Goal: Transaction & Acquisition: Purchase product/service

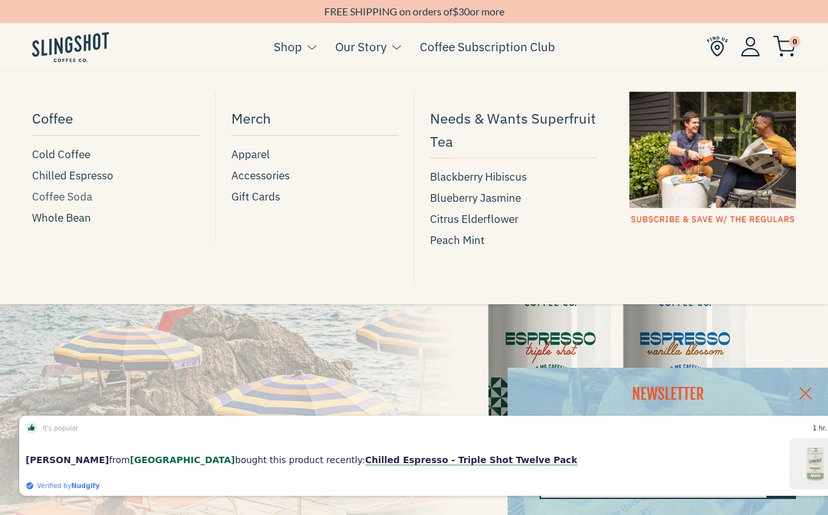
click at [66, 200] on span "Coffee Soda" at bounding box center [62, 196] width 60 height 17
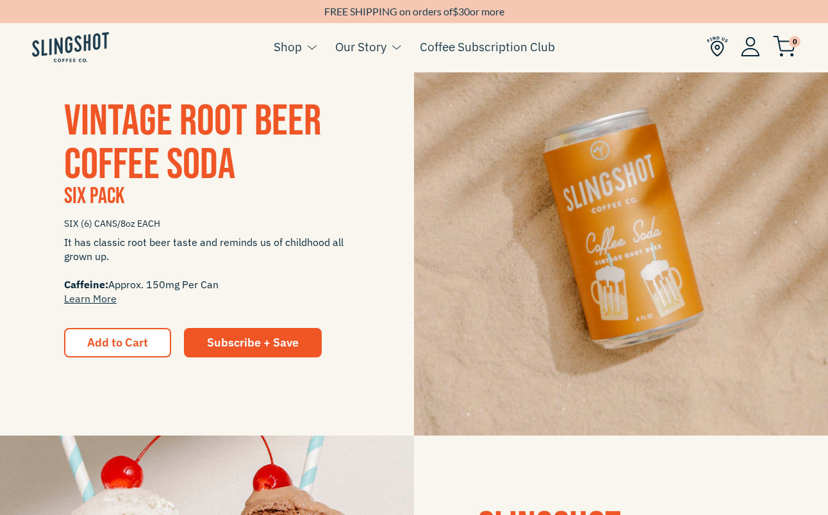
scroll to position [1174, 0]
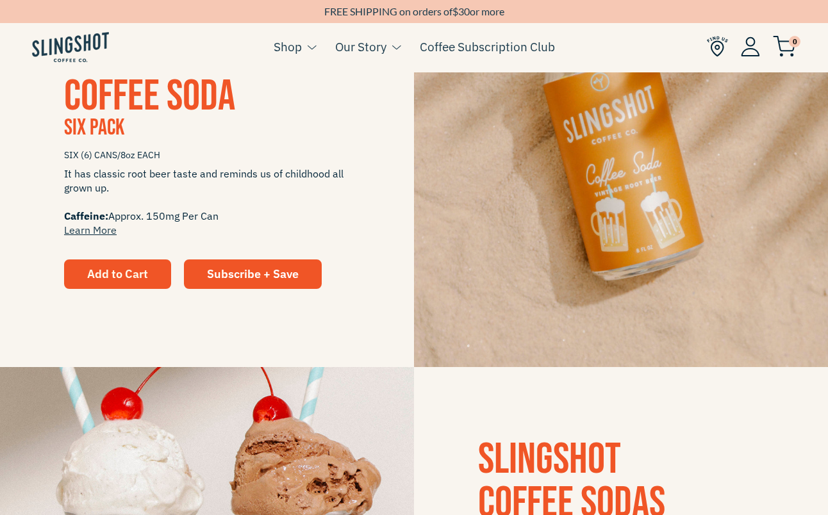
click at [102, 279] on span "Add to Cart" at bounding box center [117, 274] width 61 height 15
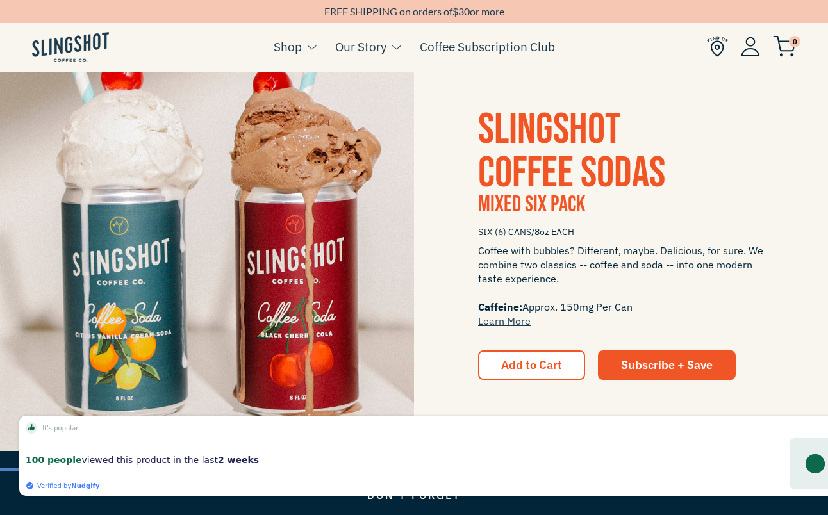
scroll to position [1520, 0]
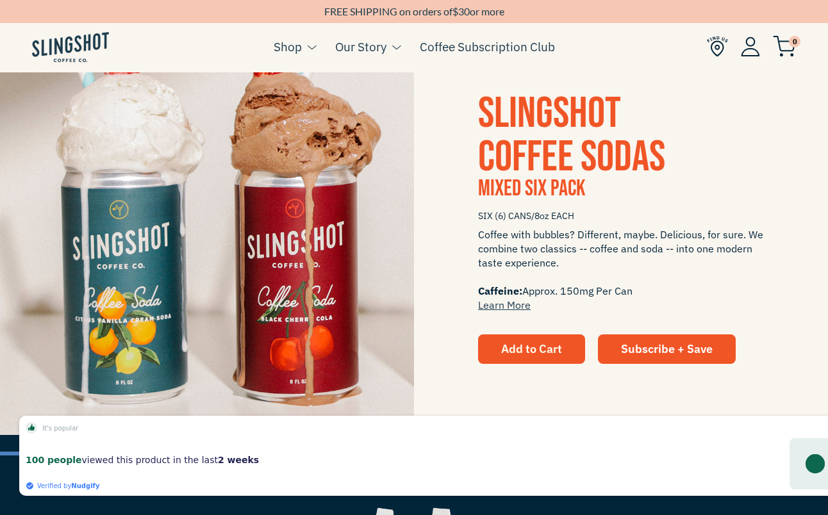
click at [538, 352] on span "Add to Cart" at bounding box center [531, 348] width 61 height 15
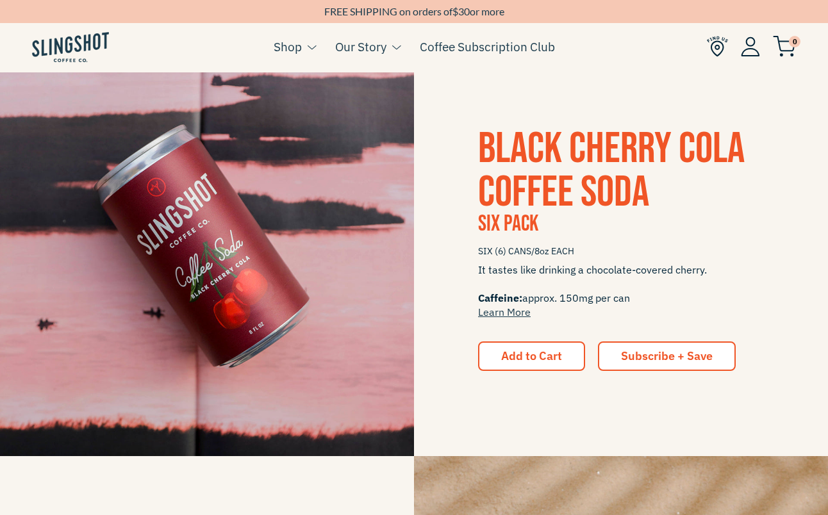
scroll to position [660, 0]
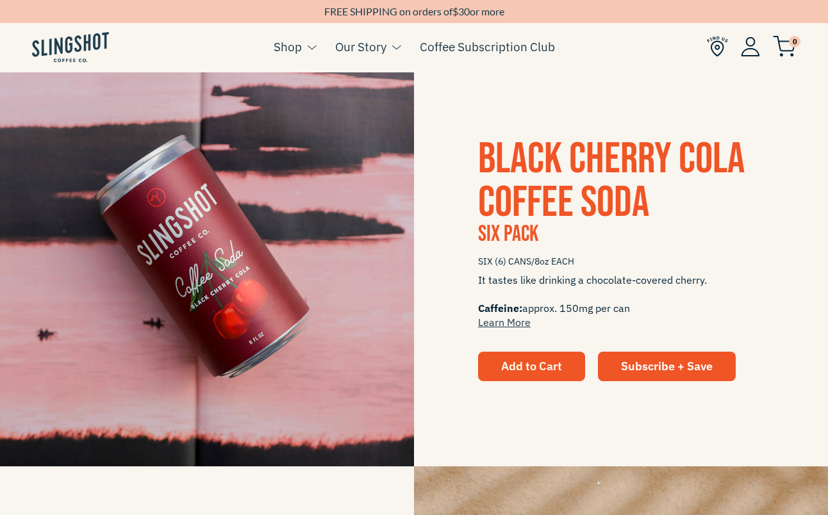
click at [524, 359] on span "Add to Cart" at bounding box center [531, 366] width 61 height 15
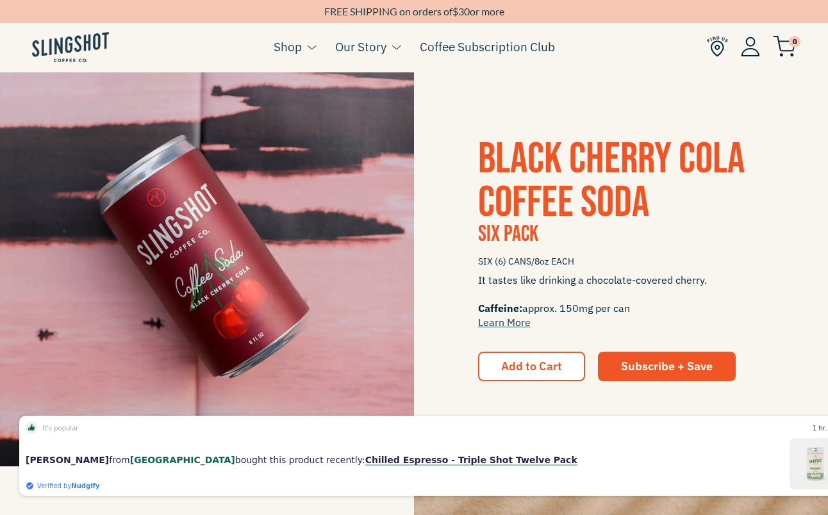
click at [524, 188] on span "Black Cherry Cola Coffee Soda" at bounding box center [611, 180] width 267 height 95
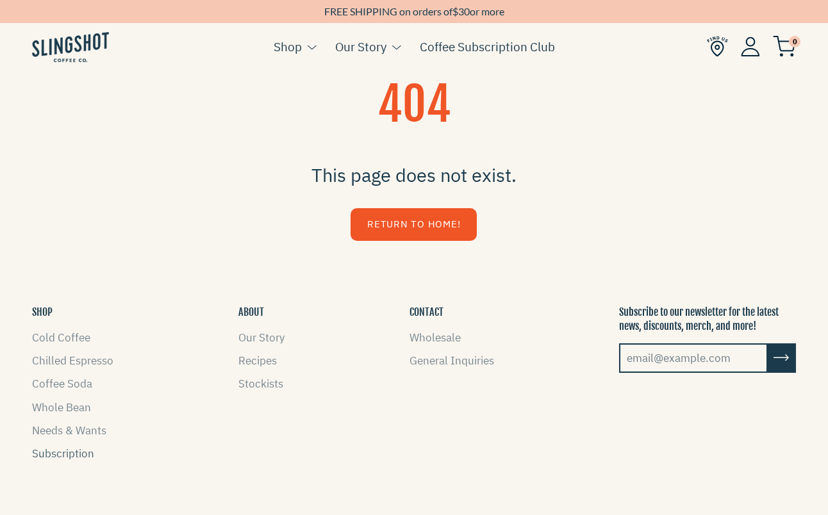
click at [63, 454] on link "Subscription" at bounding box center [63, 454] width 62 height 14
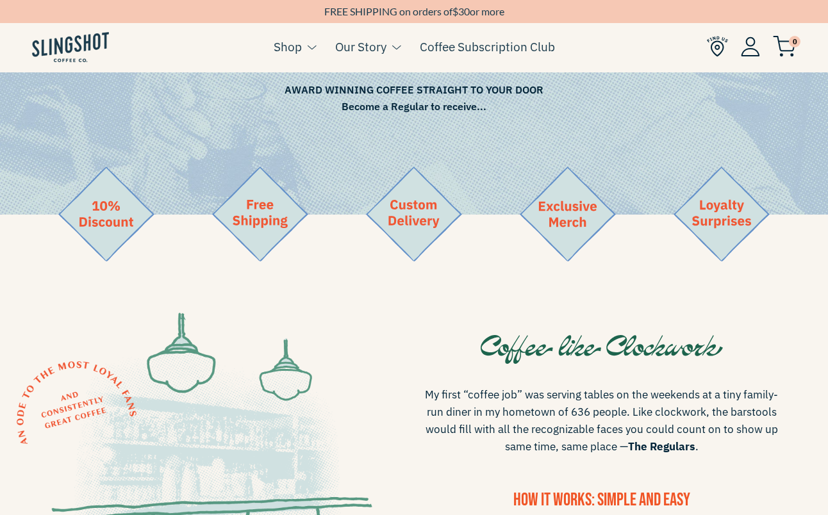
scroll to position [137, 0]
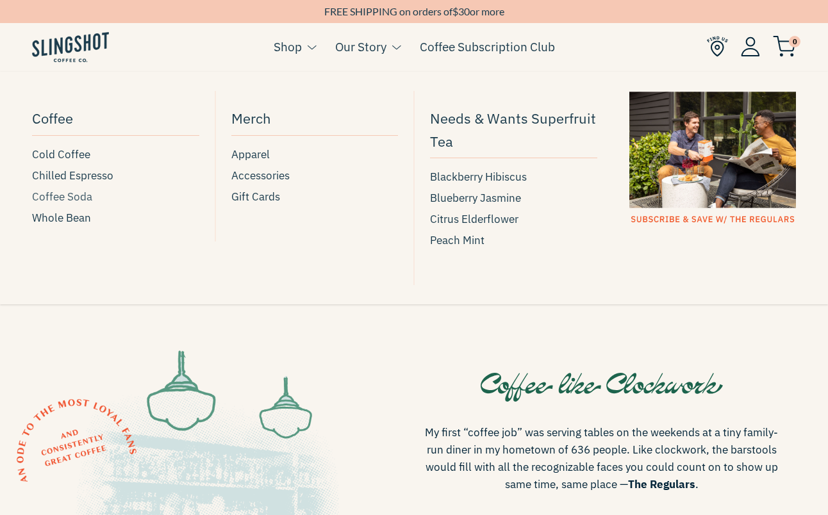
click at [59, 198] on span "Coffee Soda" at bounding box center [62, 196] width 60 height 17
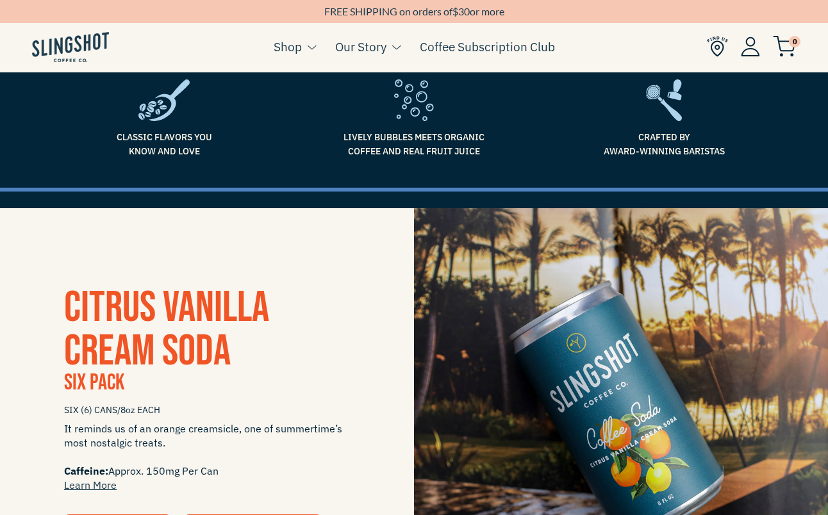
scroll to position [169, 0]
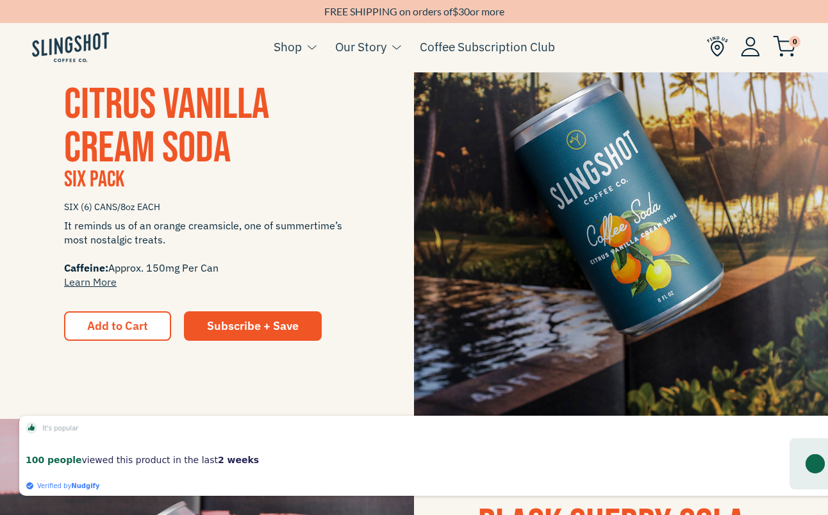
scroll to position [307, 0]
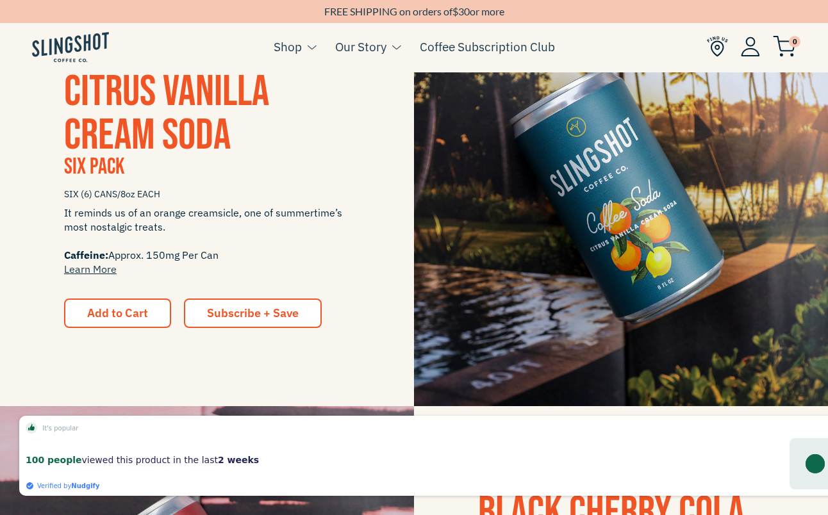
click at [249, 318] on span "Subscribe + Save" at bounding box center [253, 313] width 92 height 15
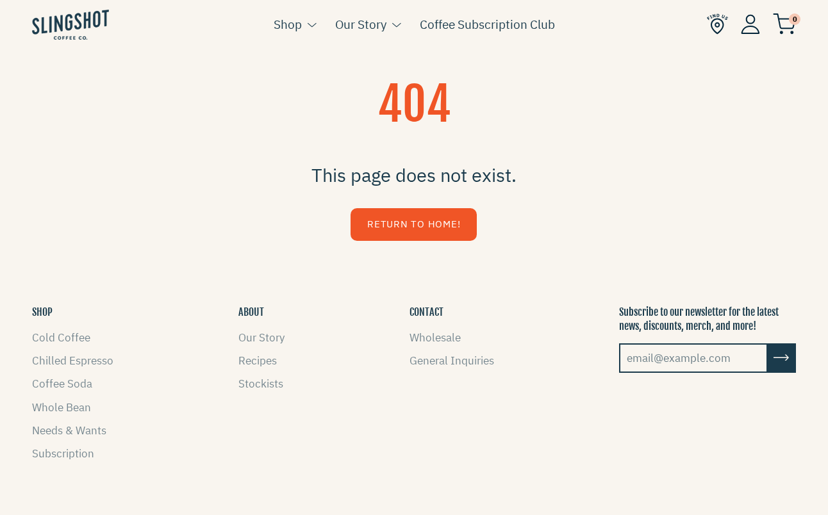
scroll to position [6, 0]
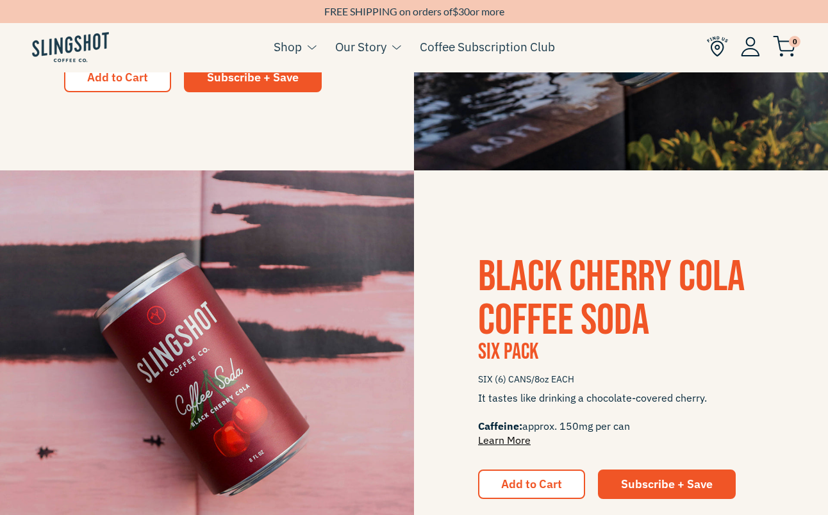
scroll to position [613, 0]
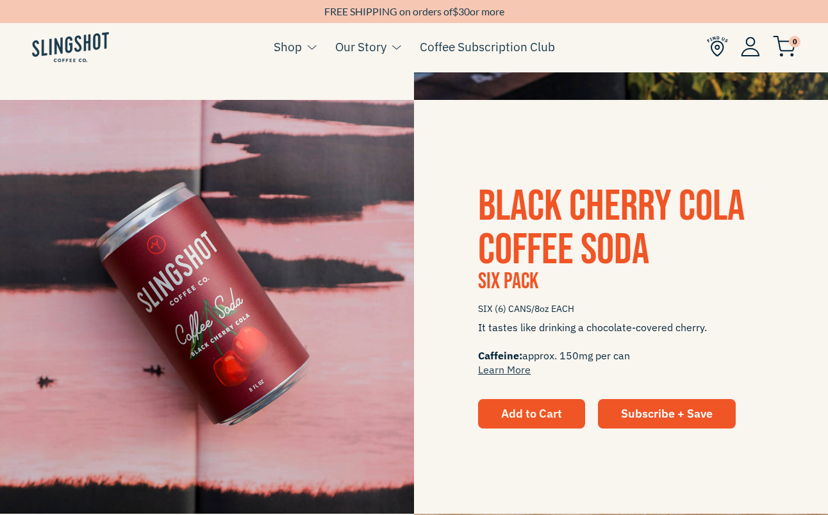
click at [513, 418] on span "Add to Cart" at bounding box center [531, 413] width 61 height 15
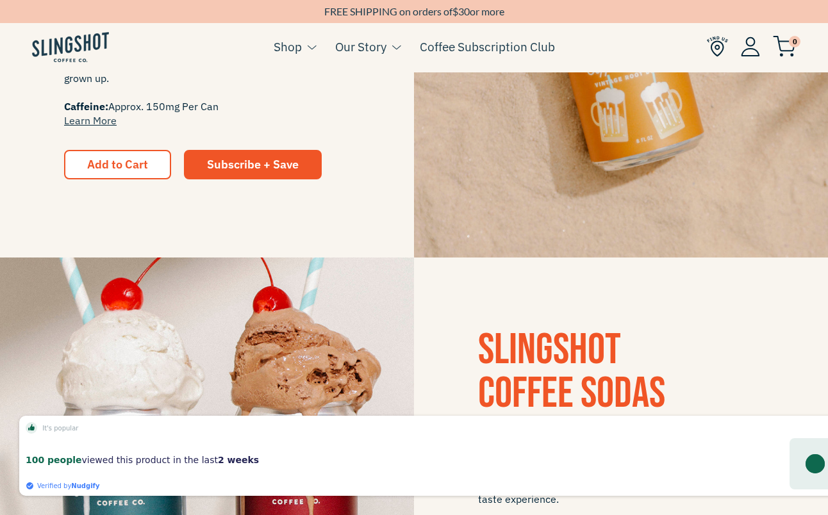
scroll to position [1312, 0]
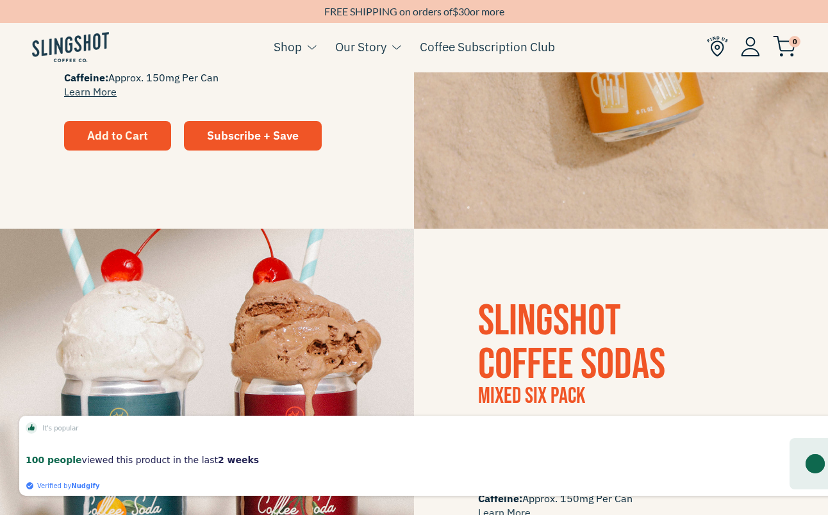
click at [106, 128] on span "Add to Cart" at bounding box center [117, 135] width 61 height 15
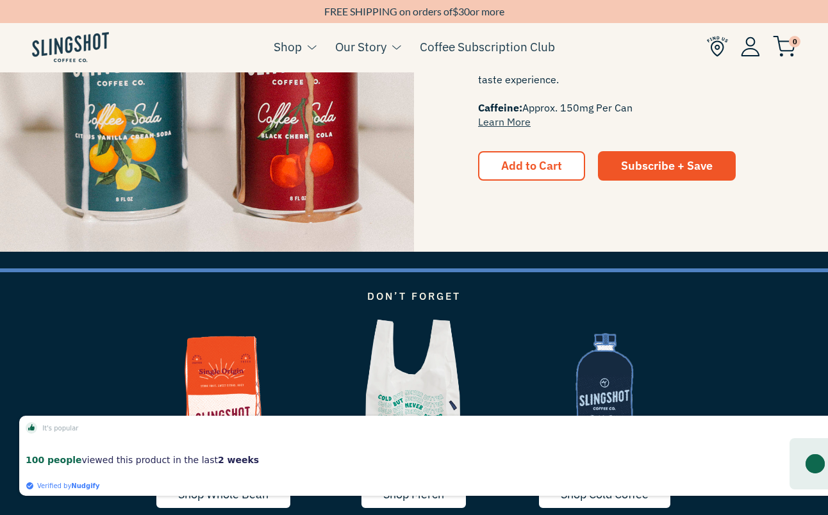
scroll to position [1719, 0]
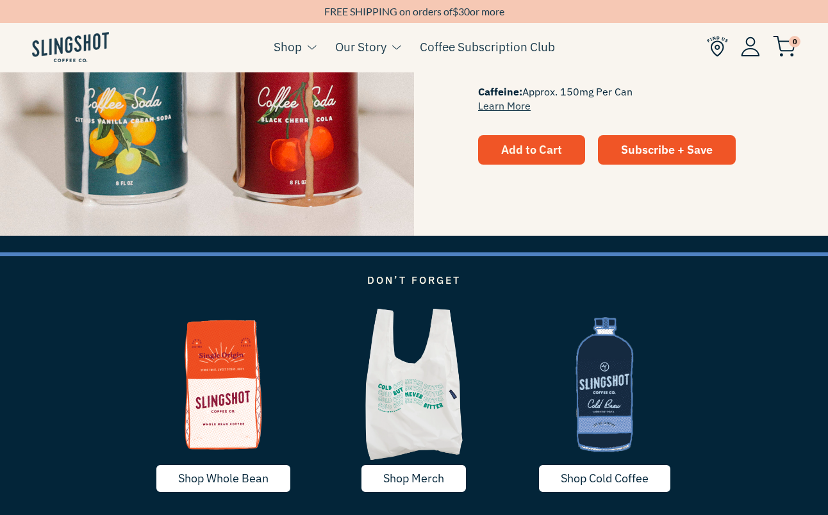
click at [525, 145] on span "Add to Cart" at bounding box center [531, 149] width 61 height 15
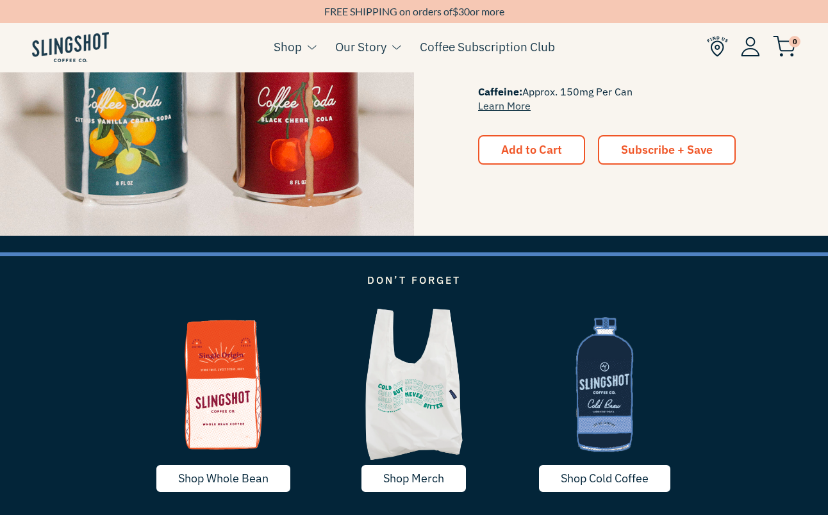
click at [614, 149] on link "Subscribe + Save" at bounding box center [667, 149] width 138 height 29
